Goal: Task Accomplishment & Management: Manage account settings

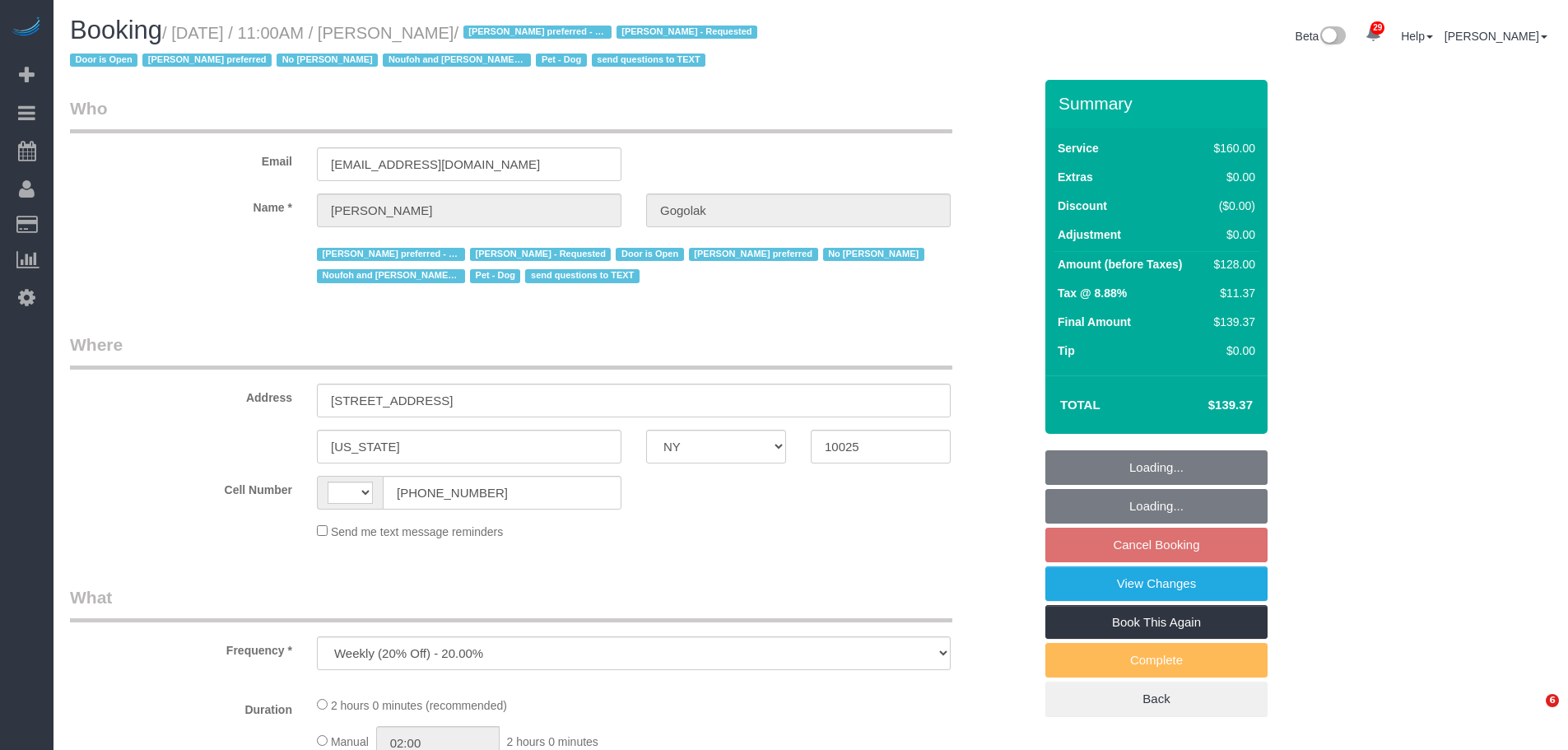
select select "NY"
select select "string:[GEOGRAPHIC_DATA]"
select select "string:stripe-pm_1RfNyY4VGloSiKo7jWnzrFGY"
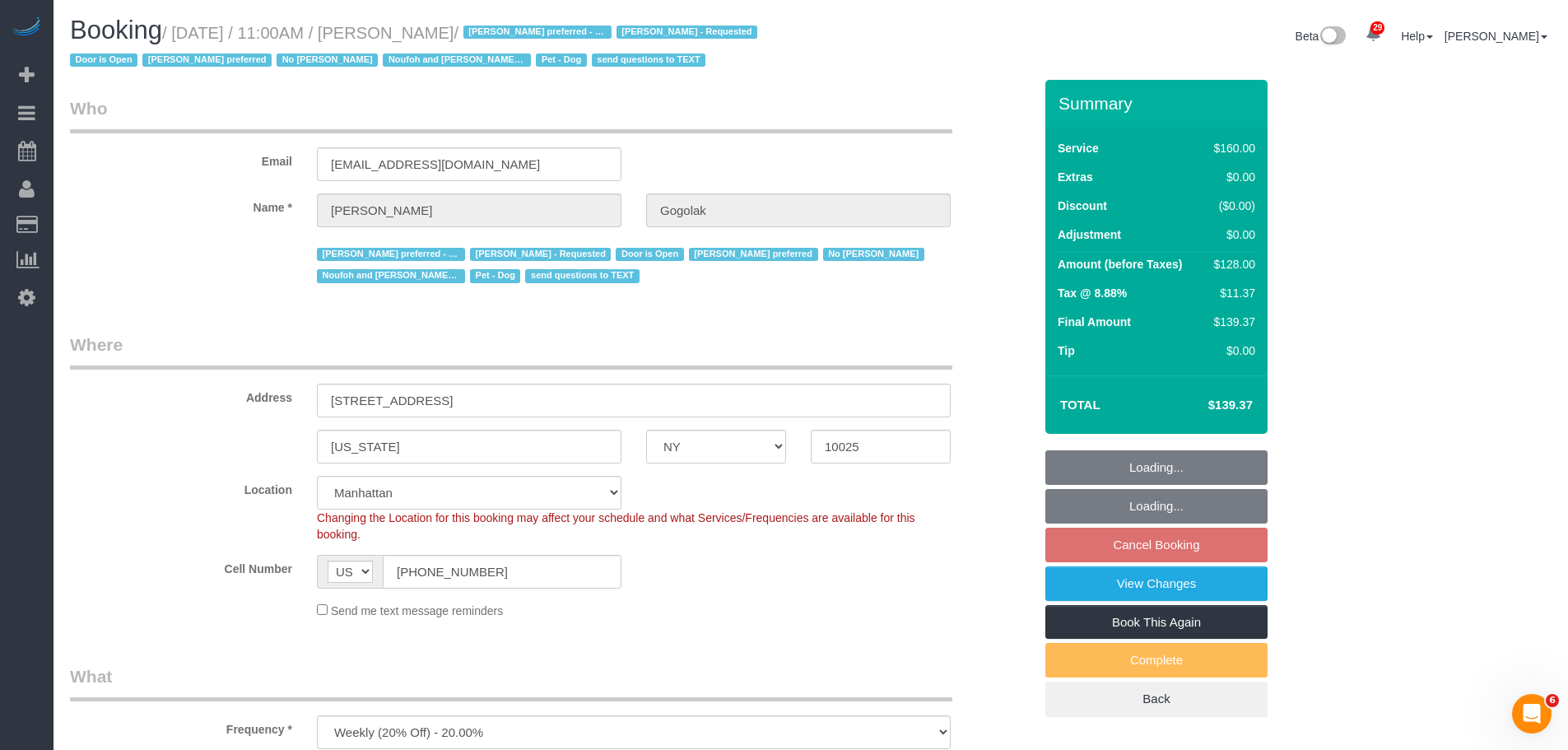
select select "number:58"
select select "number:76"
select select "number:13"
select select "number:5"
select select "object:5420"
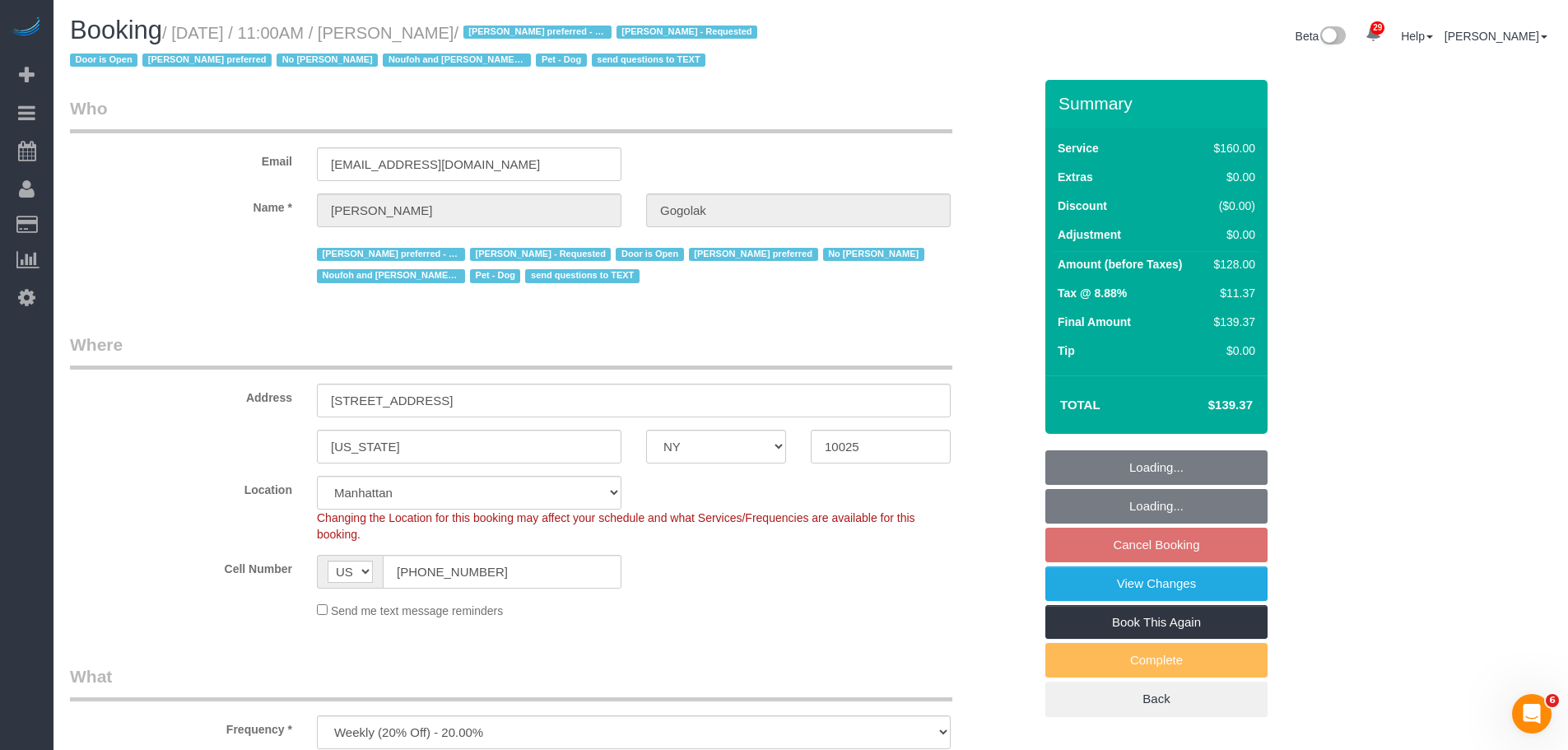
select select "spot2"
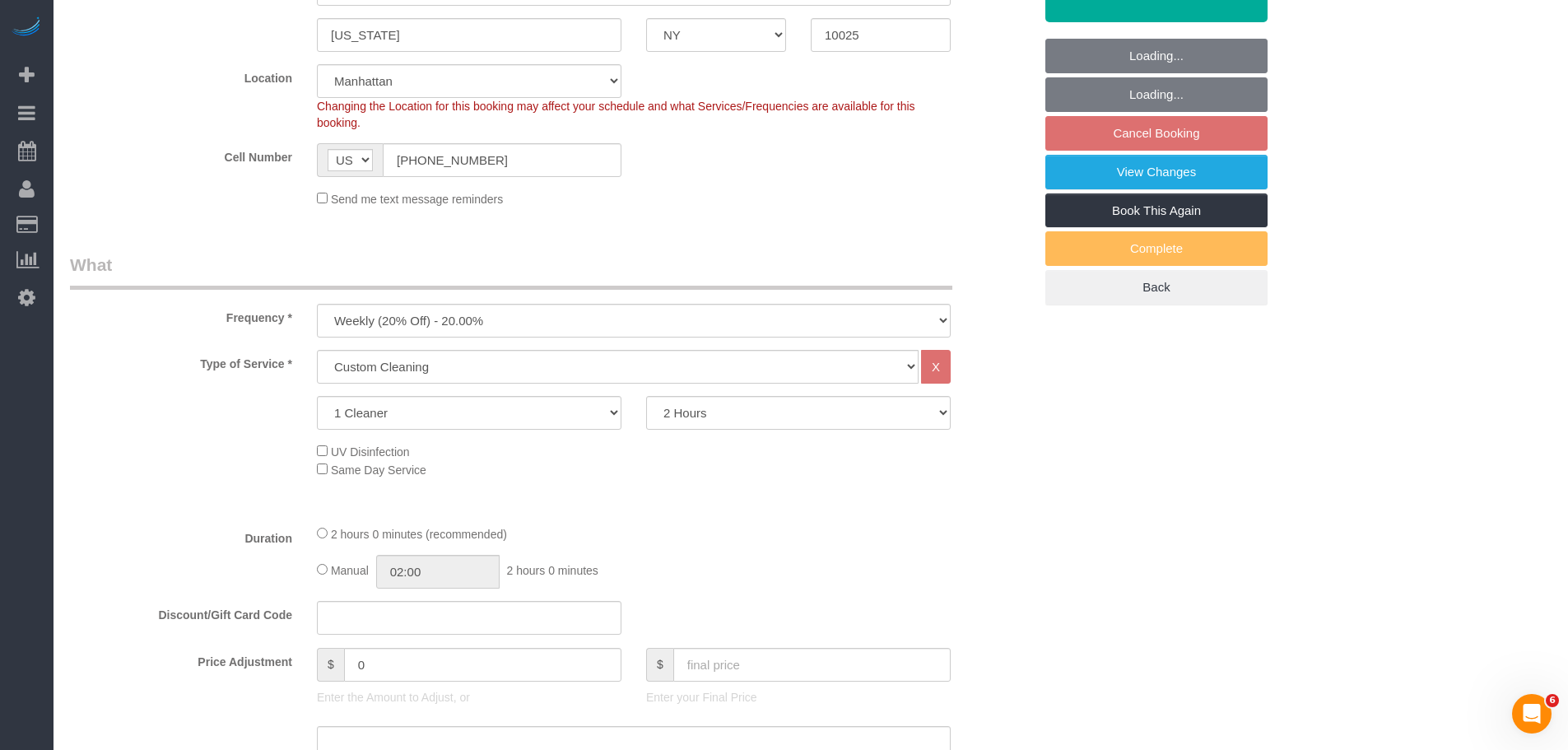
scroll to position [823, 0]
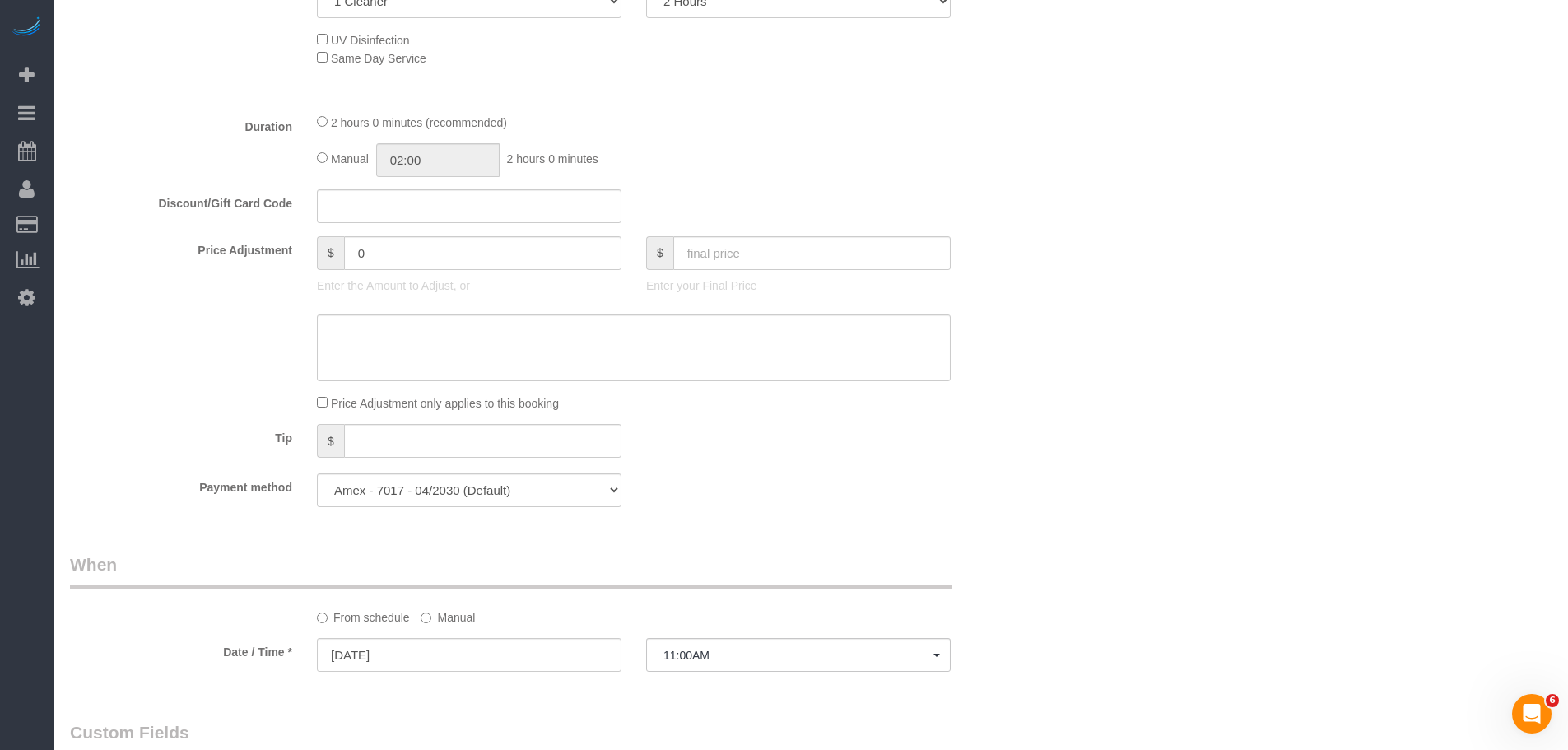
click at [966, 462] on div "Tip $" at bounding box center [552, 442] width 988 height 38
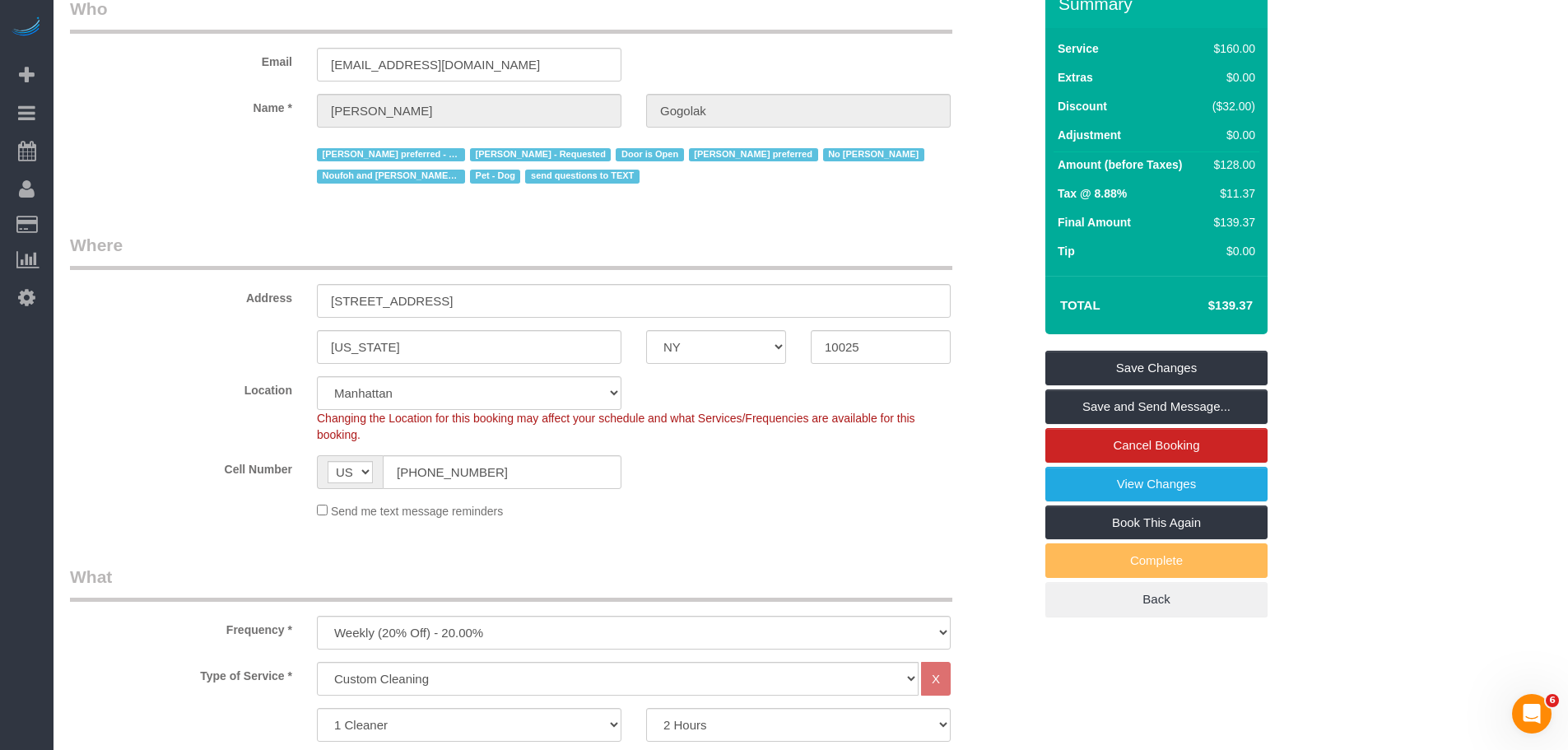
scroll to position [0, 0]
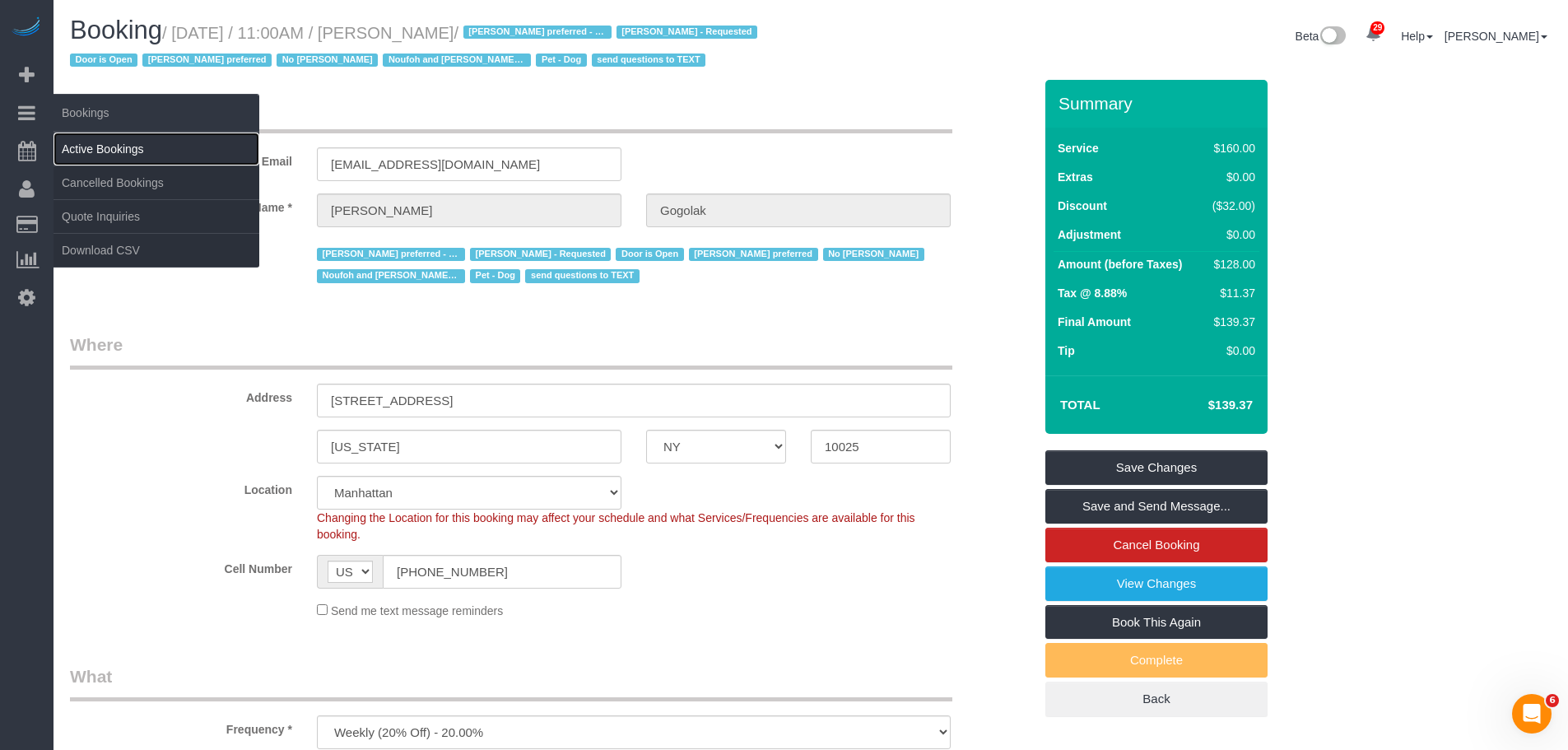
click at [108, 147] on link "Active Bookings" at bounding box center [157, 149] width 206 height 33
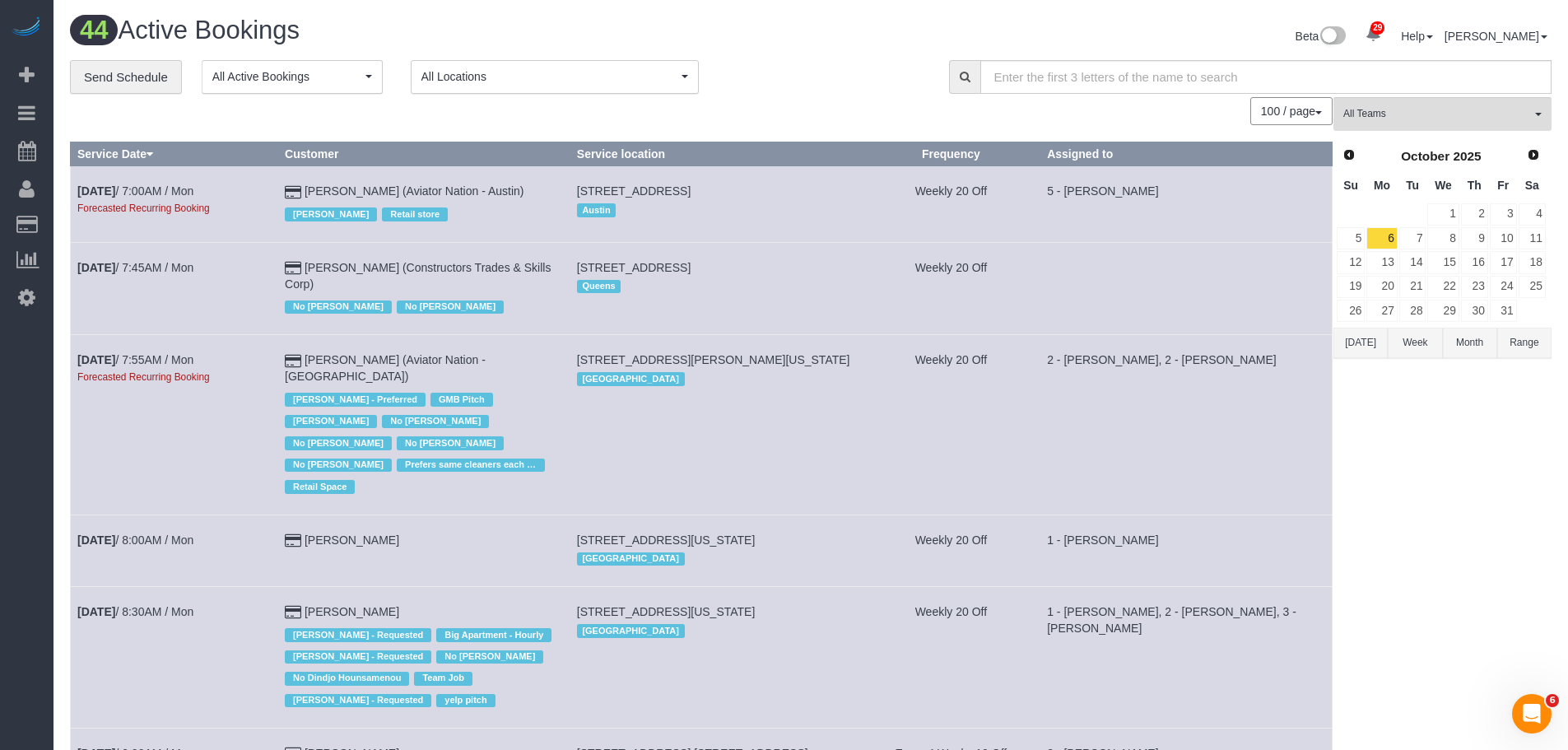
scroll to position [1012, 0]
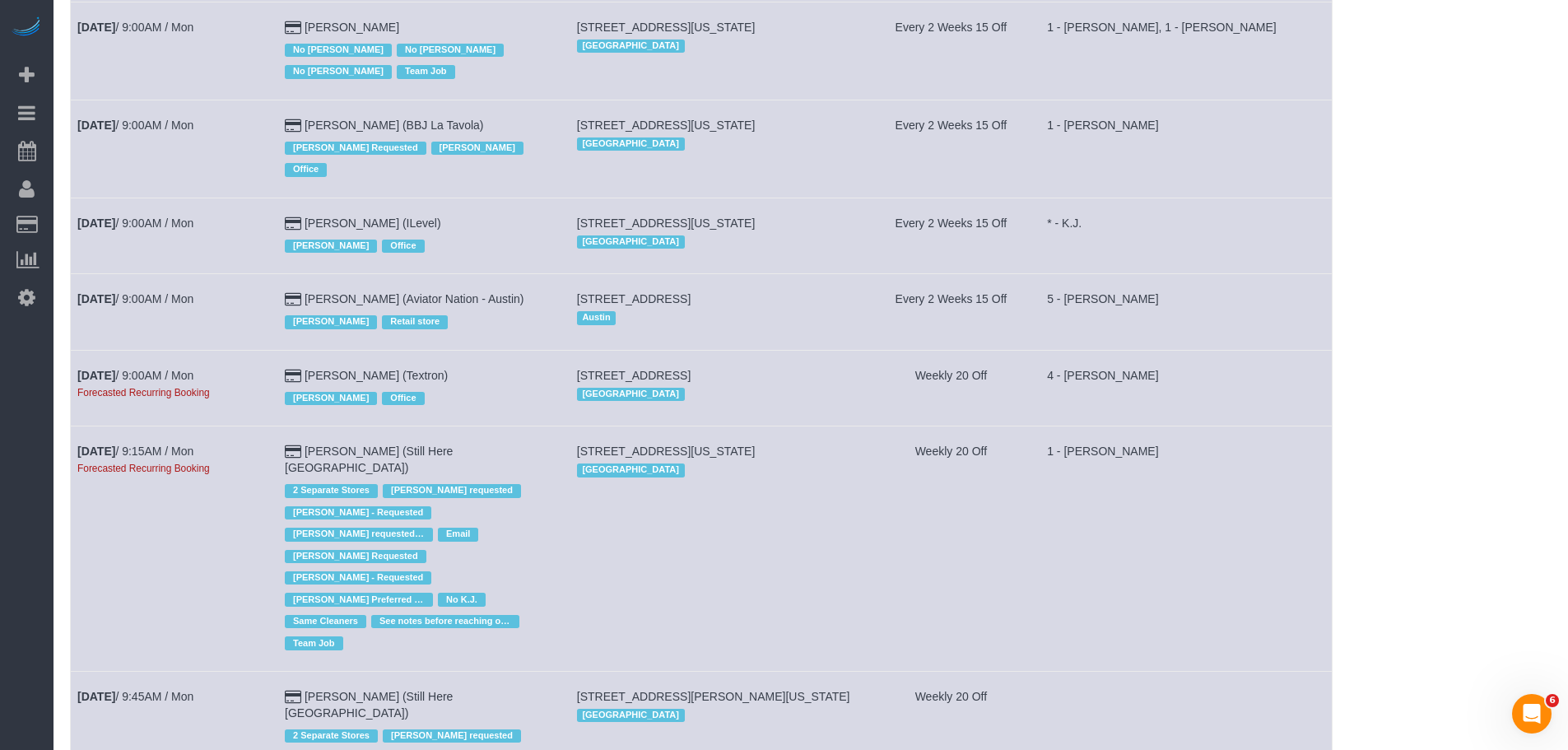
click at [769, 462] on td "[STREET_ADDRESS][US_STATE] [GEOGRAPHIC_DATA]" at bounding box center [716, 549] width 292 height 245
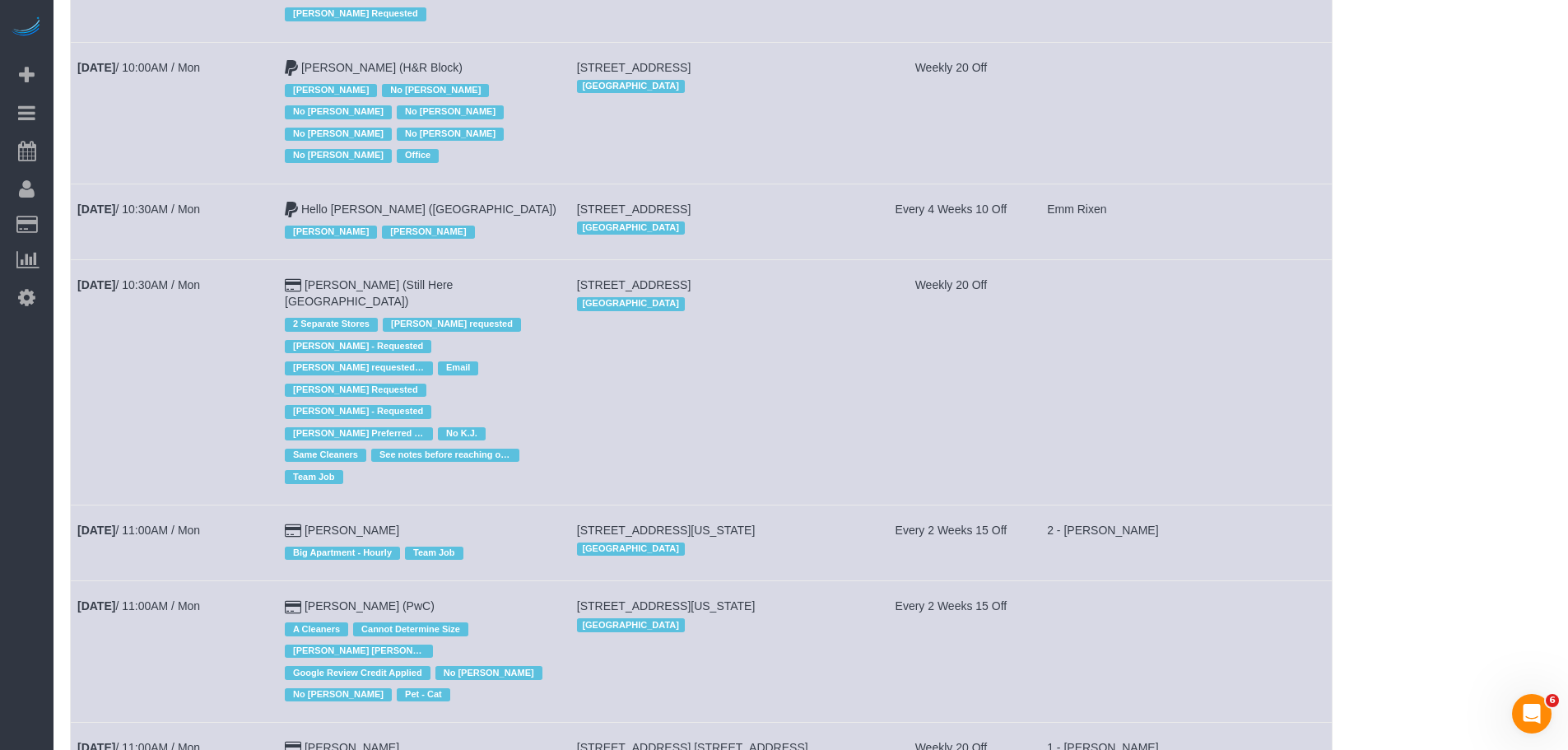
scroll to position [2411, 0]
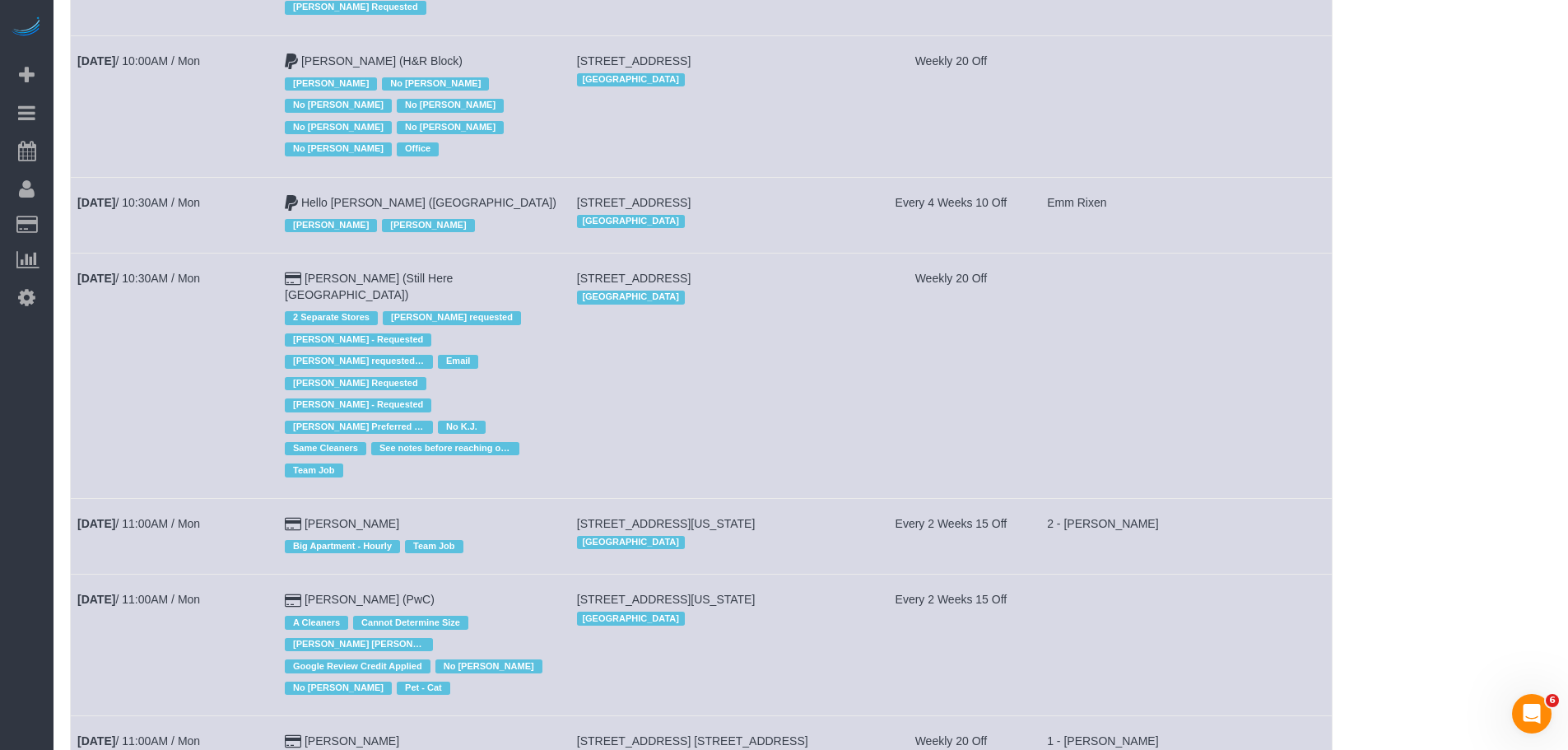
click at [863, 303] on td "Weekly 20 Off" at bounding box center [952, 376] width 179 height 245
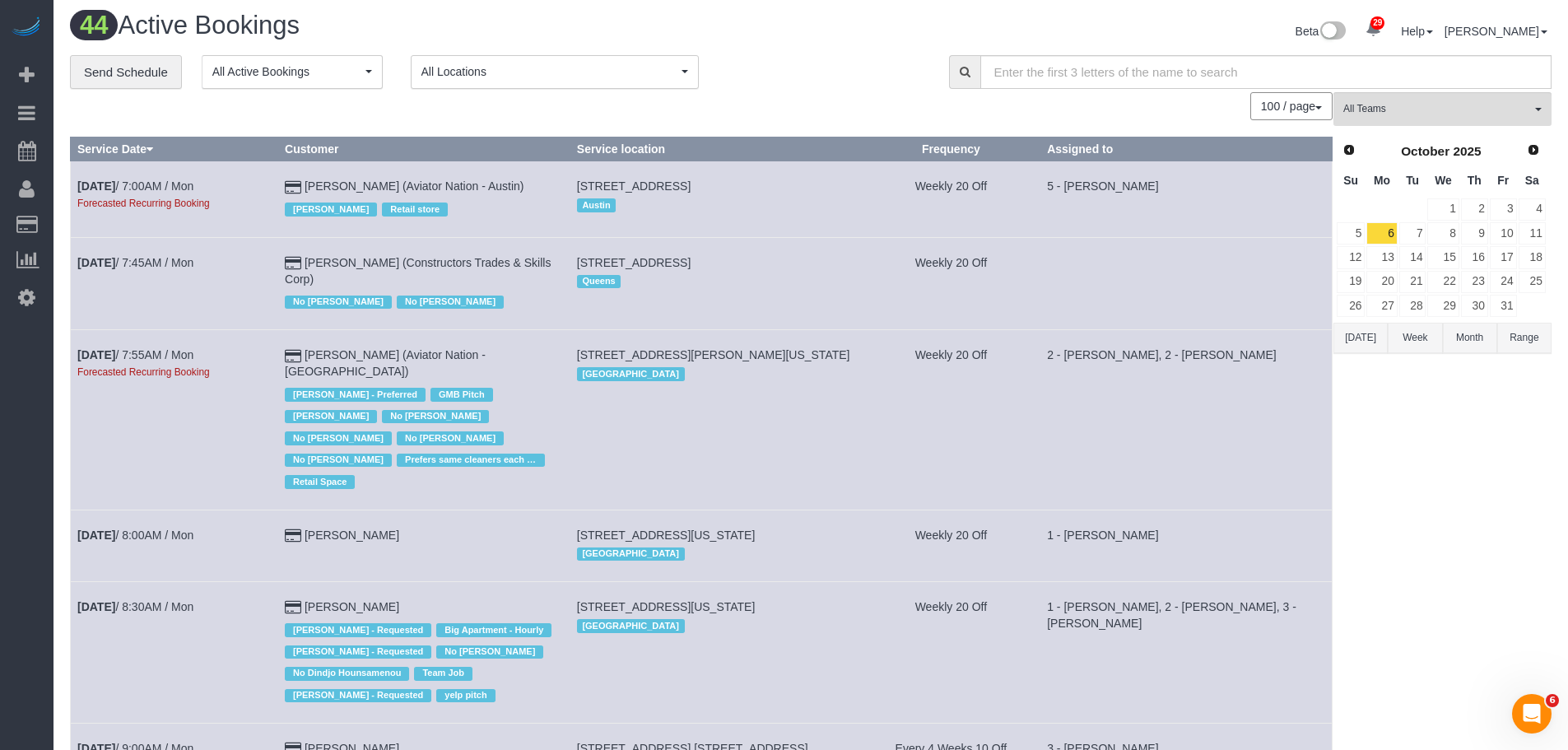
scroll to position [0, 0]
